Goal: Find specific page/section: Find specific page/section

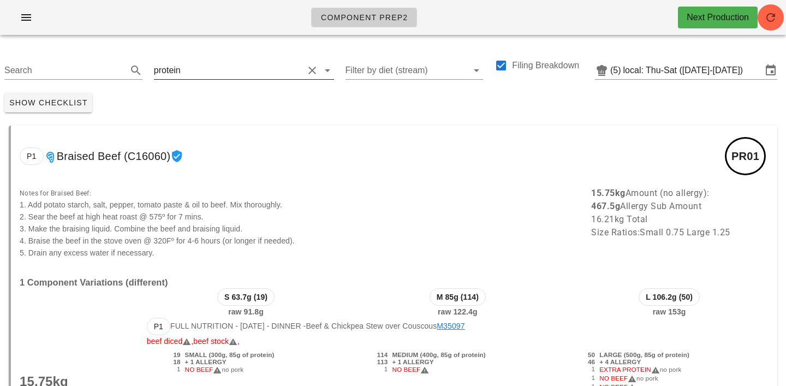
click at [321, 74] on icon at bounding box center [327, 70] width 13 height 13
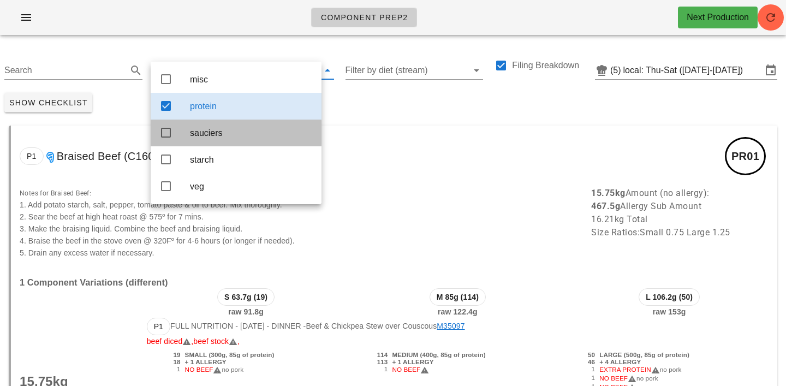
click at [164, 135] on icon at bounding box center [165, 132] width 13 height 13
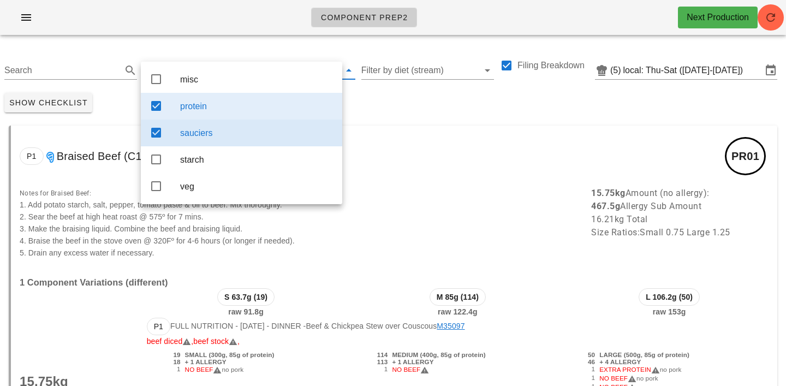
click at [157, 106] on icon at bounding box center [156, 105] width 13 height 13
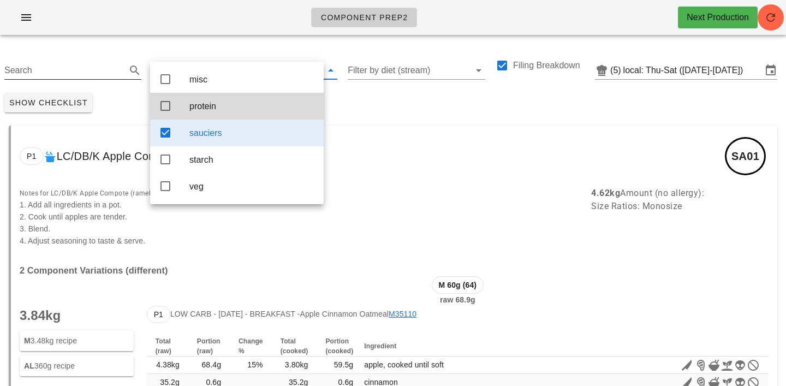
click at [29, 71] on input "Search" at bounding box center [64, 70] width 120 height 17
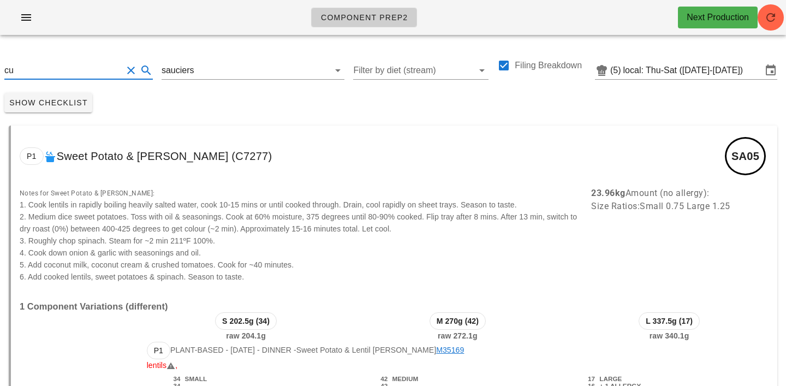
type input "c"
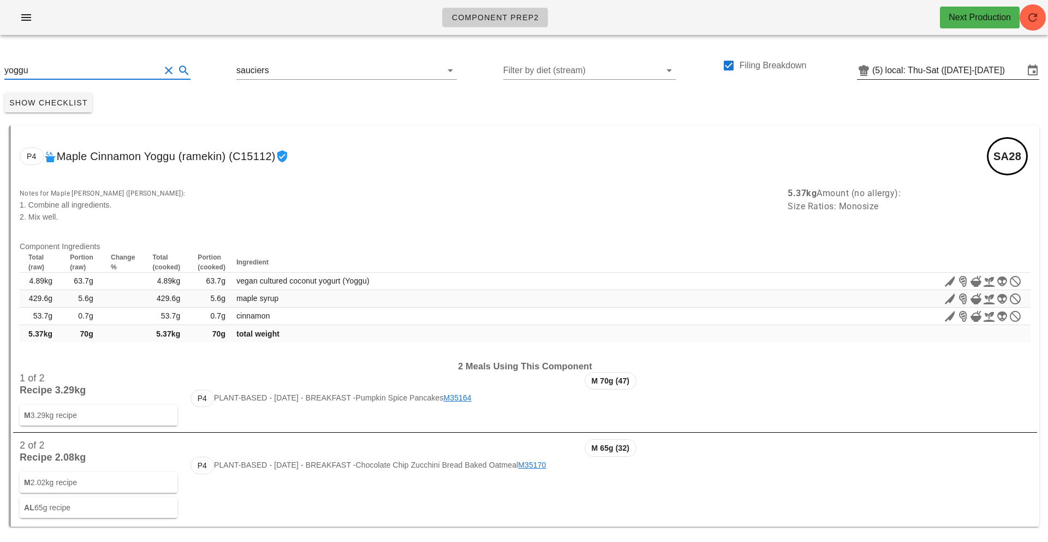
type input "yoggu"
click at [786, 71] on input "local: Thu-Sat ([DATE]-[DATE])" at bounding box center [955, 70] width 139 height 17
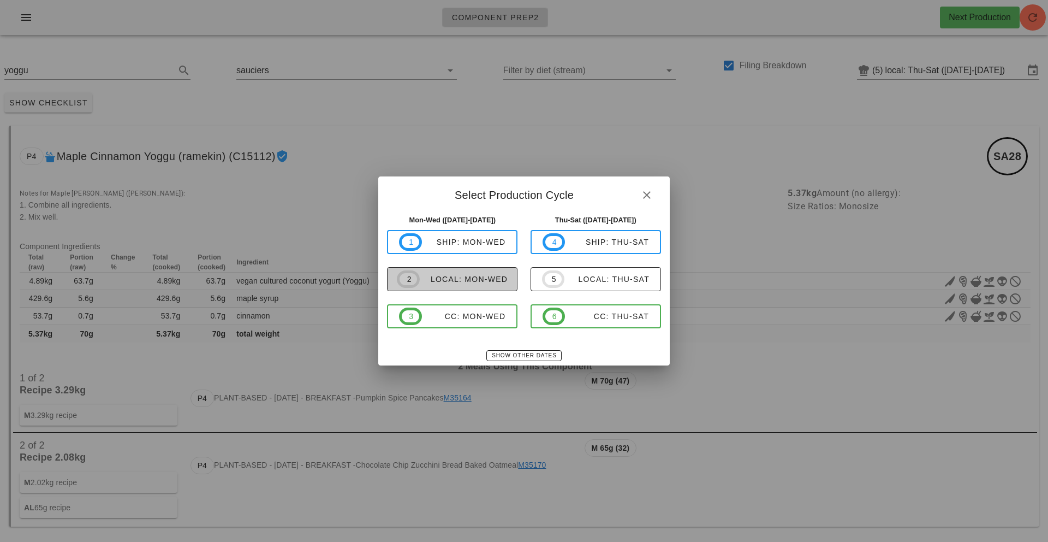
click at [428, 281] on div "local: Mon-Wed" at bounding box center [464, 279] width 88 height 9
type input "local: Mon-Wed ([DATE]-[DATE])"
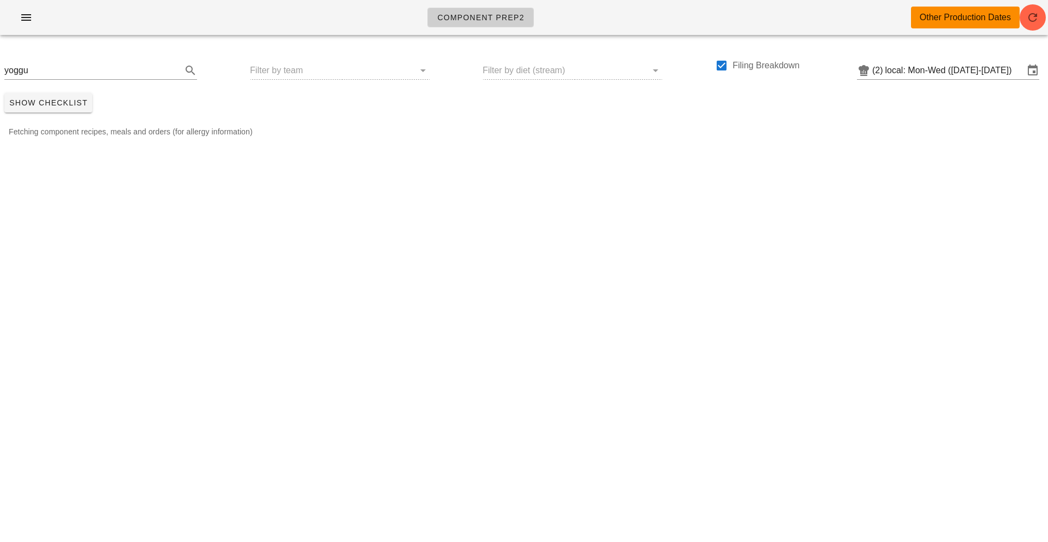
click at [411, 71] on div "yoggu Filter by team Filter by diet (stream) Filing Breakdown (2) local: Mon-We…" at bounding box center [524, 66] width 1048 height 45
